Goal: Task Accomplishment & Management: Use online tool/utility

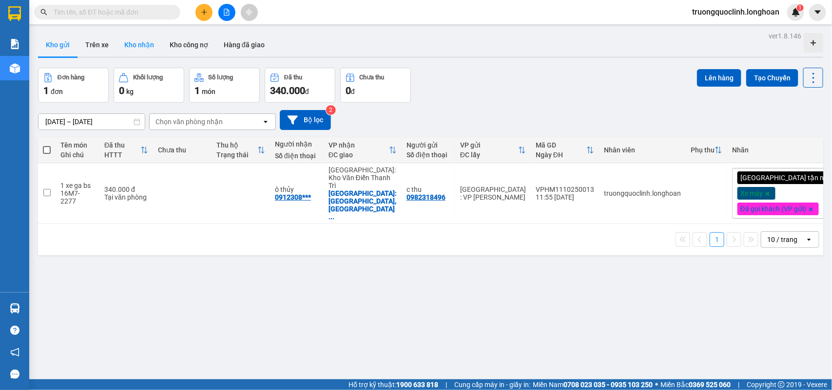
click at [135, 49] on button "Kho nhận" at bounding box center [138, 44] width 45 height 23
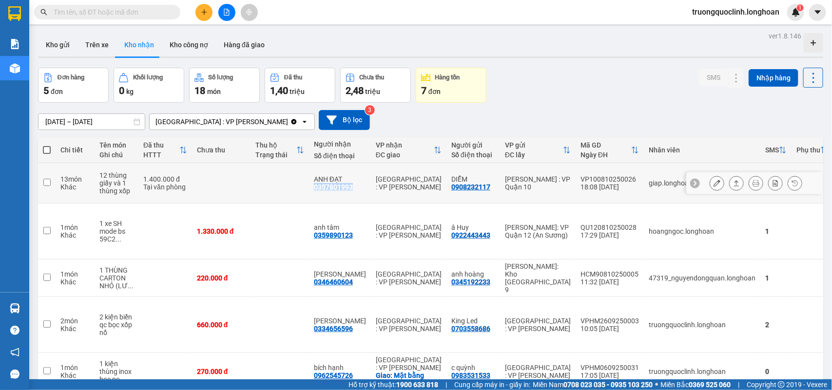
drag, startPoint x: 353, startPoint y: 189, endPoint x: 310, endPoint y: 188, distance: 43.4
click at [310, 188] on td "ANH ĐẠT 0357801993" at bounding box center [340, 183] width 62 height 40
checkbox input "true"
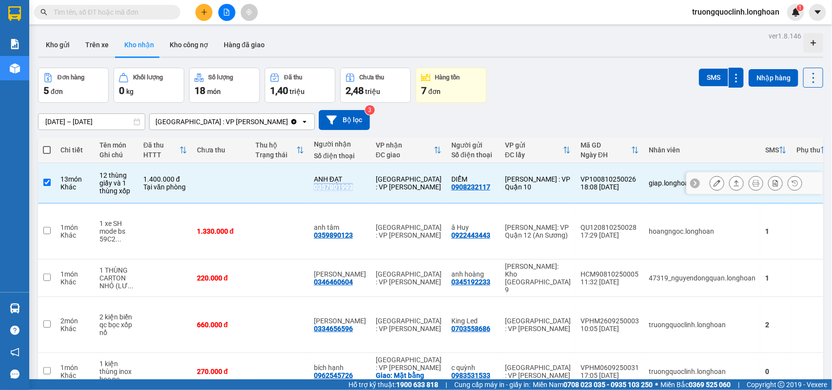
copy div "0357801993"
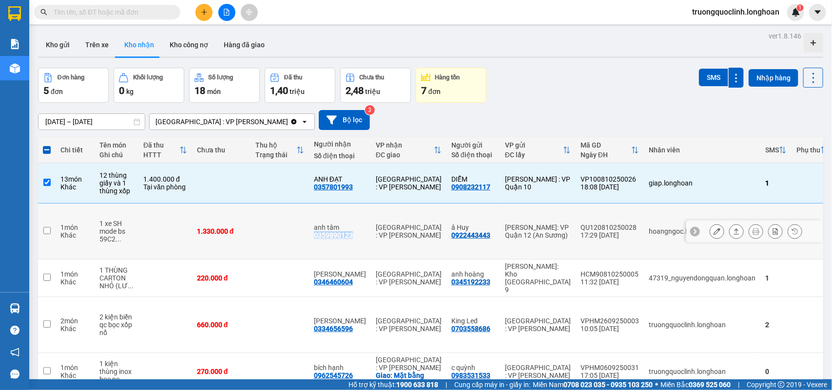
drag, startPoint x: 357, startPoint y: 236, endPoint x: 313, endPoint y: 235, distance: 43.9
click at [313, 235] on td "anh tâm 0359890123" at bounding box center [340, 232] width 62 height 56
checkbox input "true"
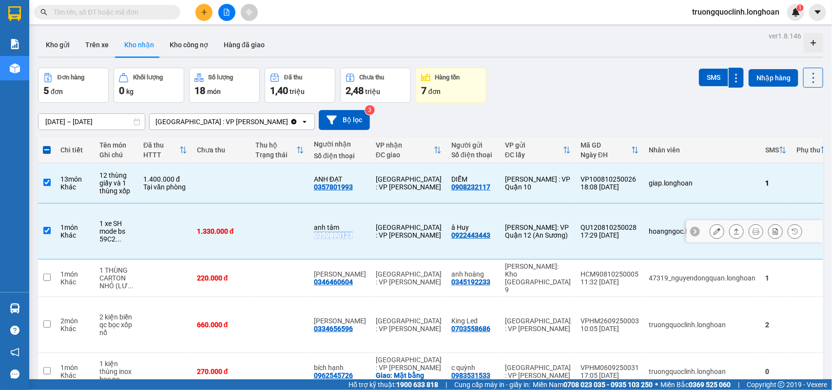
copy div "0359890123"
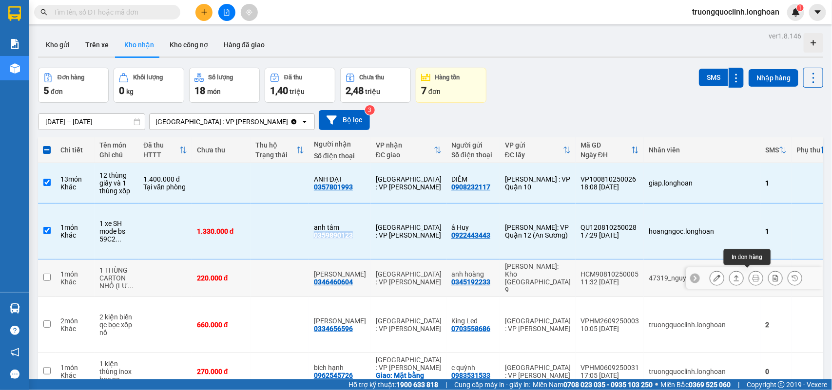
click at [752, 275] on icon at bounding box center [755, 278] width 7 height 7
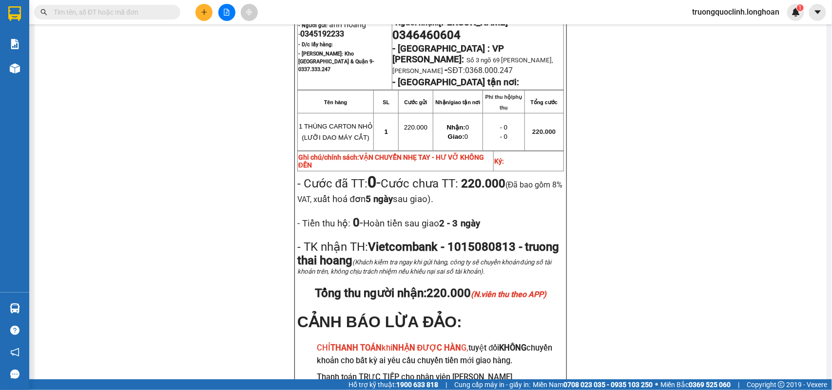
scroll to position [116, 0]
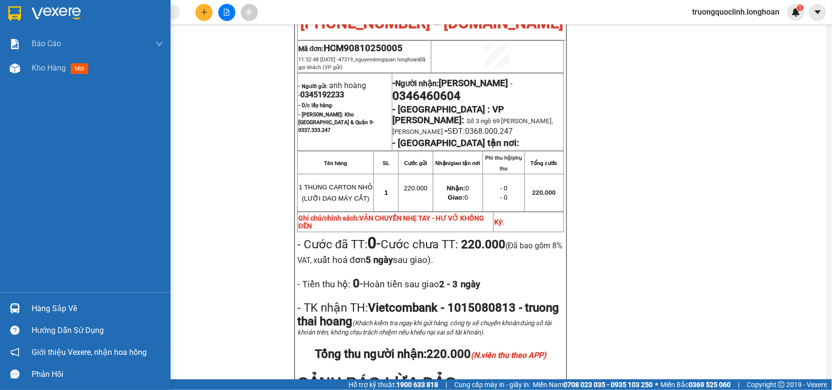
click at [18, 11] on img at bounding box center [14, 13] width 13 height 15
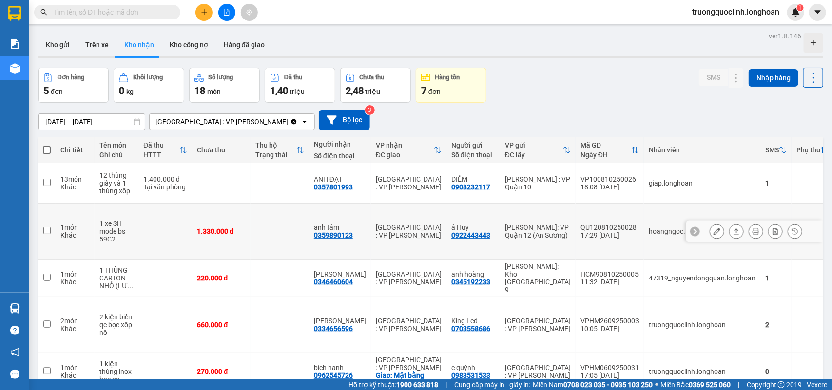
scroll to position [49, 0]
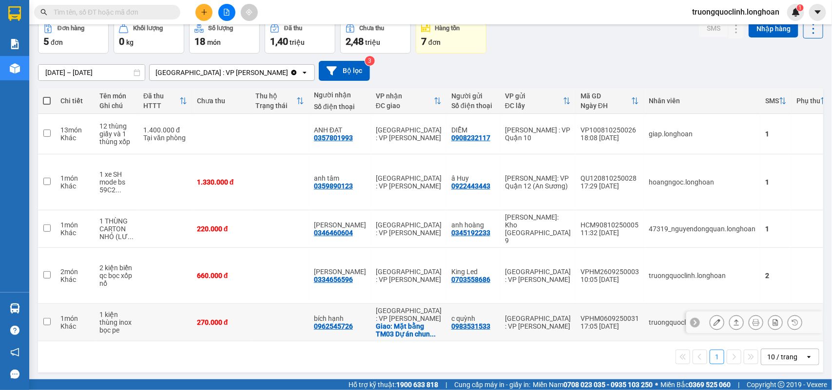
click at [752, 319] on icon at bounding box center [755, 322] width 7 height 7
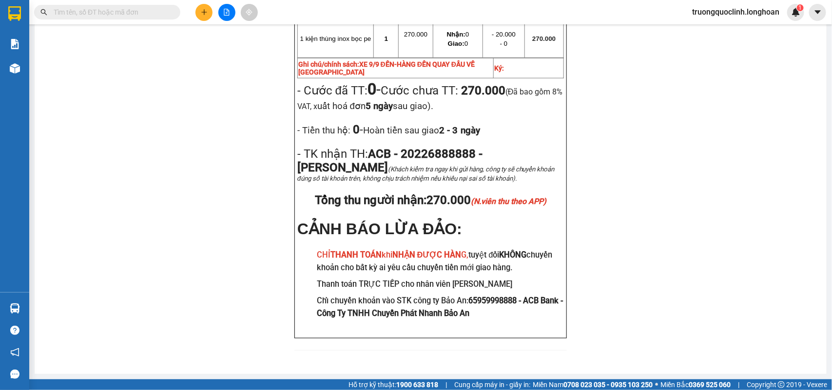
scroll to position [256, 0]
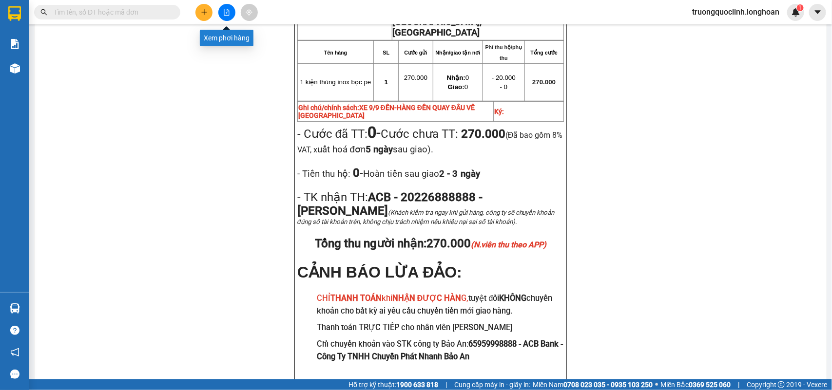
click at [223, 11] on icon "file-add" at bounding box center [226, 12] width 7 height 7
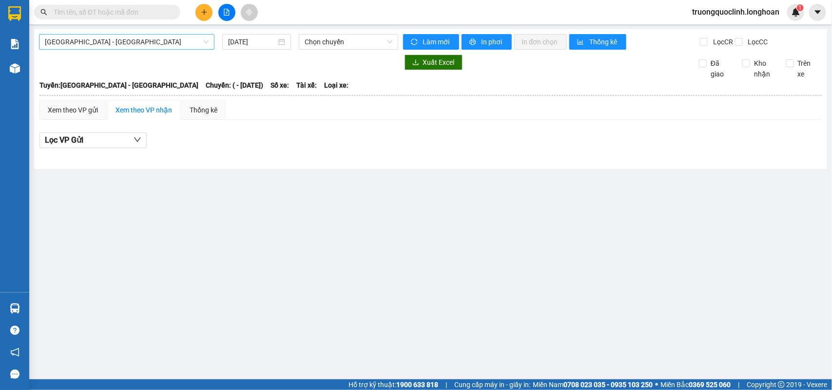
click at [128, 39] on span "[GEOGRAPHIC_DATA] - [GEOGRAPHIC_DATA]" at bounding box center [127, 42] width 164 height 15
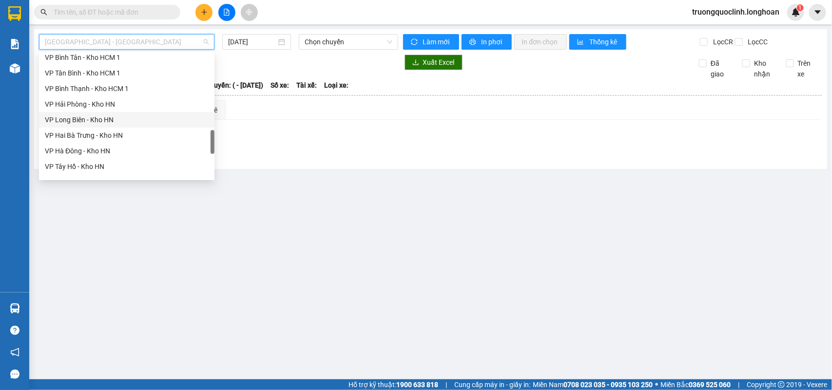
scroll to position [548, 0]
click at [94, 117] on div "VP [PERSON_NAME]" at bounding box center [127, 121] width 164 height 11
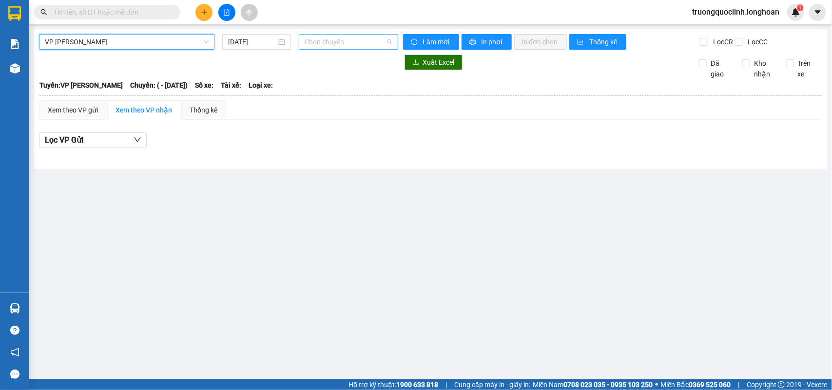
click at [353, 43] on span "Chọn chuyến" at bounding box center [347, 42] width 87 height 15
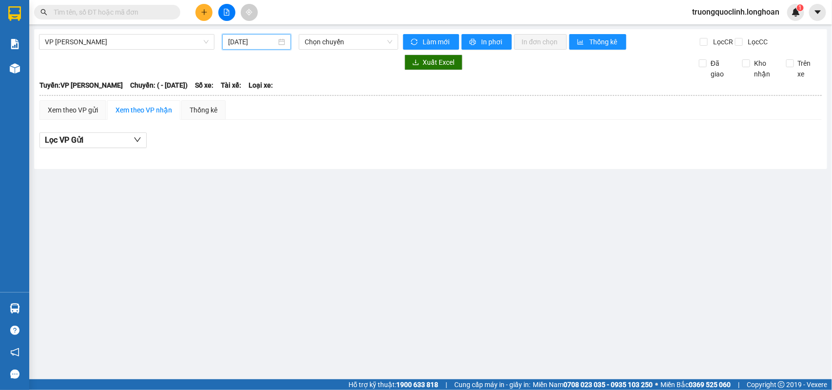
click at [255, 40] on input "[DATE]" at bounding box center [252, 42] width 48 height 11
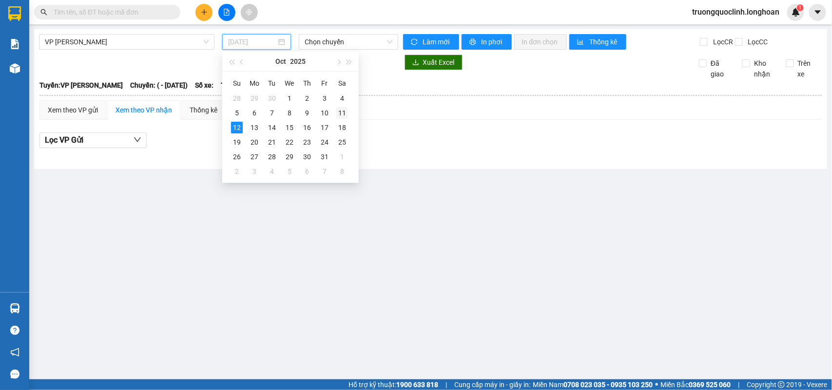
click at [341, 110] on div "11" at bounding box center [342, 113] width 12 height 12
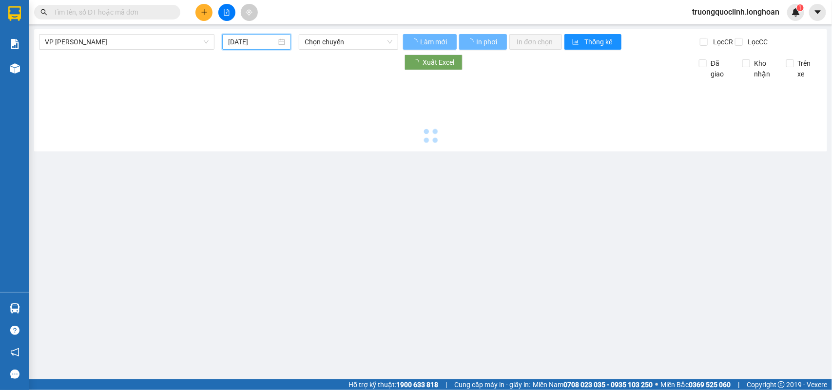
type input "[DATE]"
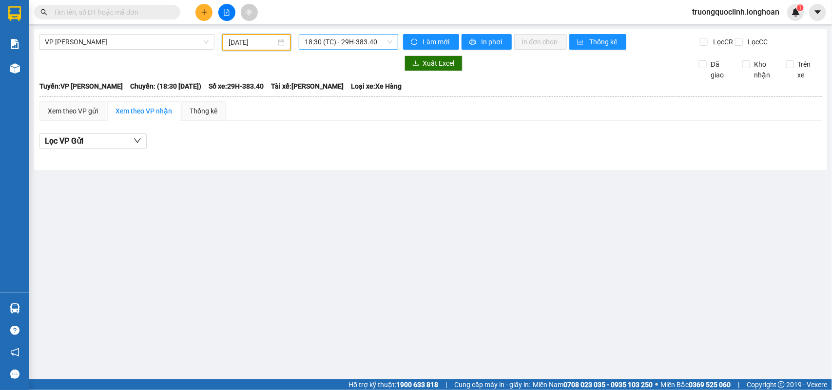
click at [346, 39] on span "18:30 (TC) - 29H-383.40" at bounding box center [347, 42] width 87 height 15
